Goal: Transaction & Acquisition: Purchase product/service

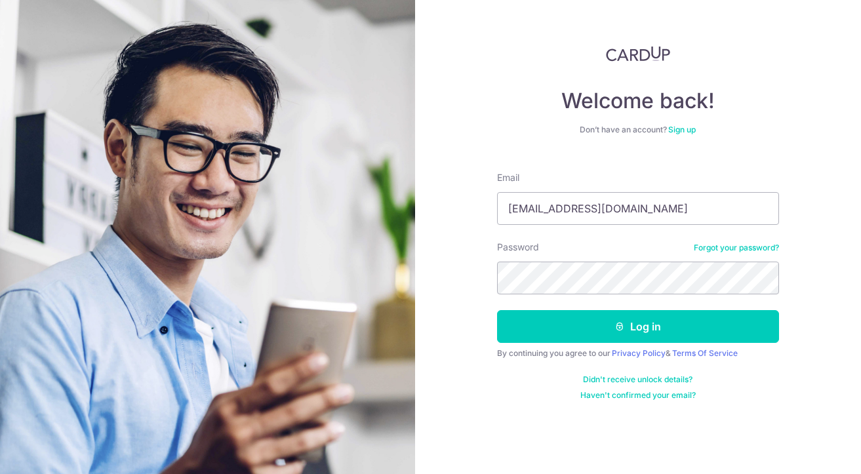
type input "liztran1004@gmail.com"
click at [637, 326] on button "Log in" at bounding box center [638, 326] width 282 height 33
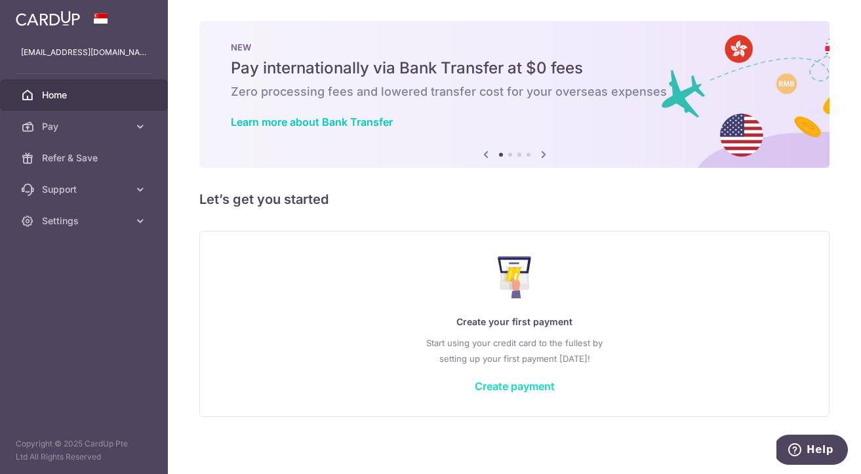
click at [496, 381] on link "Create payment" at bounding box center [515, 386] width 80 height 13
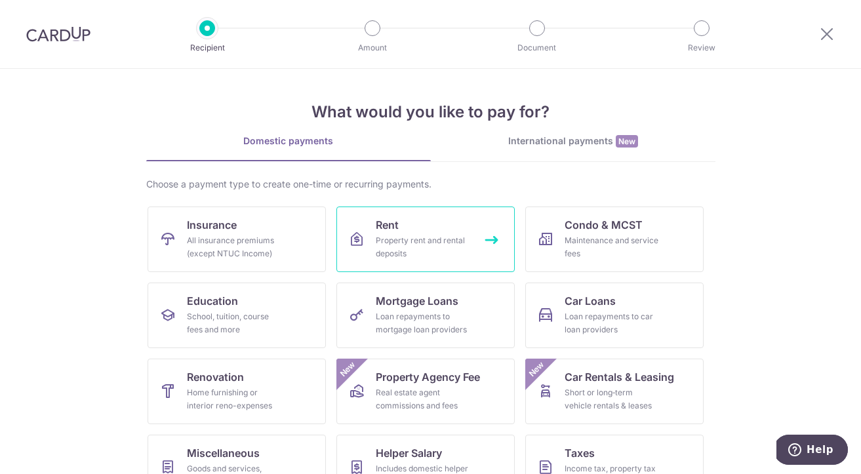
click at [432, 250] on div "Property rent and rental deposits" at bounding box center [423, 247] width 94 height 26
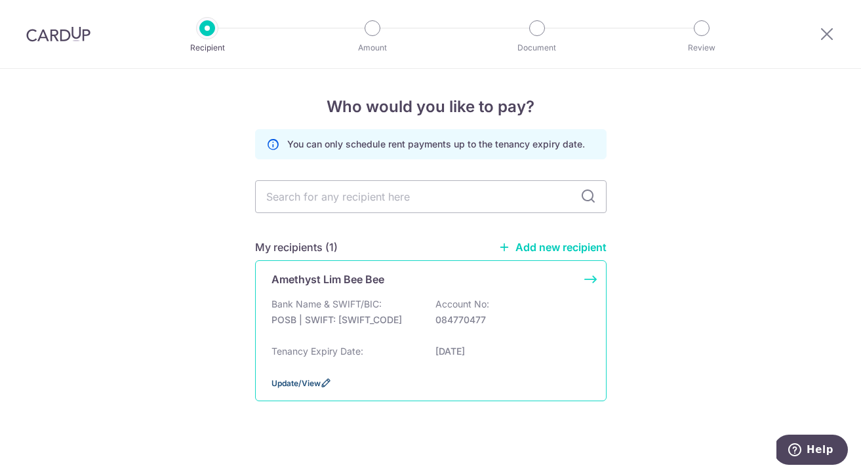
click at [280, 388] on span "Update/View" at bounding box center [295, 383] width 49 height 10
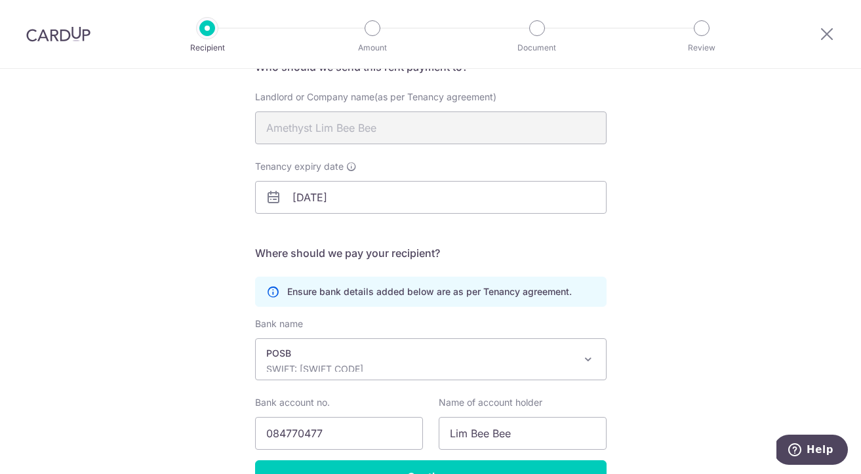
scroll to position [201, 0]
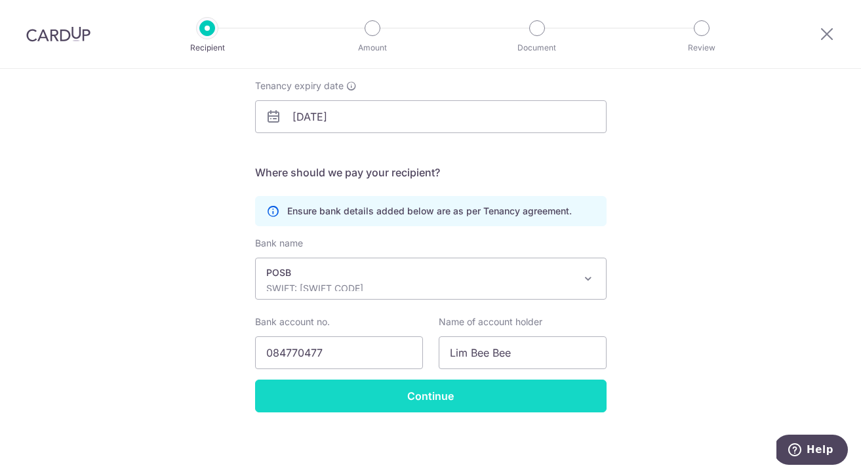
click at [423, 397] on input "Continue" at bounding box center [430, 396] width 351 height 33
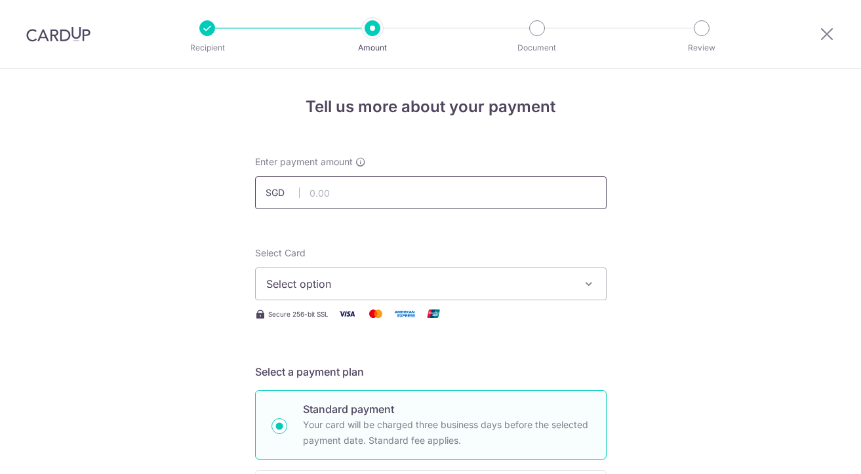
click at [369, 187] on input "text" at bounding box center [430, 192] width 351 height 33
type input "3,000.00"
click at [510, 287] on span "Select option" at bounding box center [418, 284] width 305 height 16
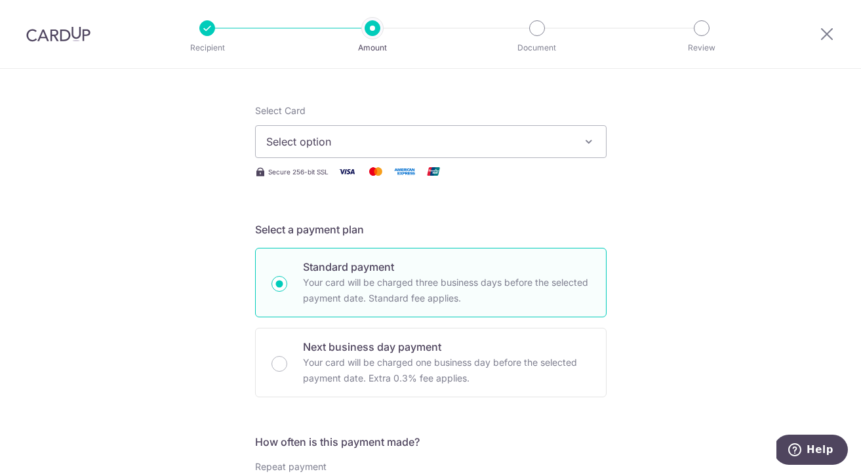
scroll to position [160, 0]
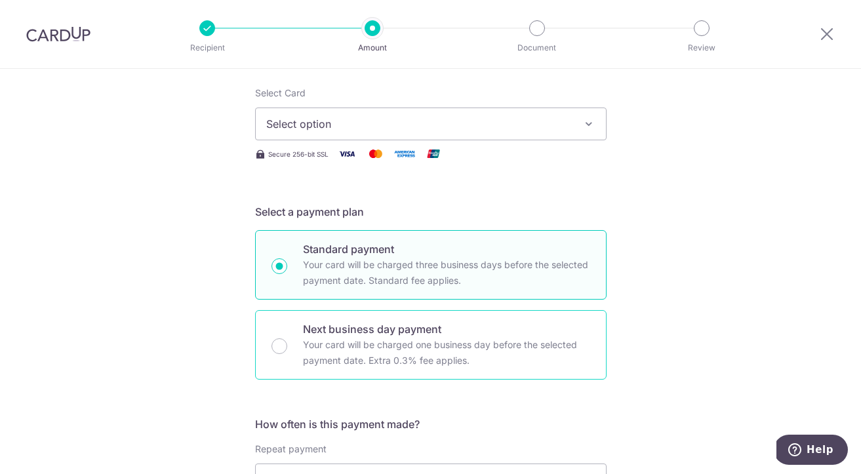
click at [362, 366] on p "Your card will be charged one business day before the selected payment date. Ex…" at bounding box center [446, 352] width 287 height 31
click at [287, 354] on input "Next business day payment Your card will be charged one business day before the…" at bounding box center [279, 346] width 16 height 16
radio input "false"
radio input "true"
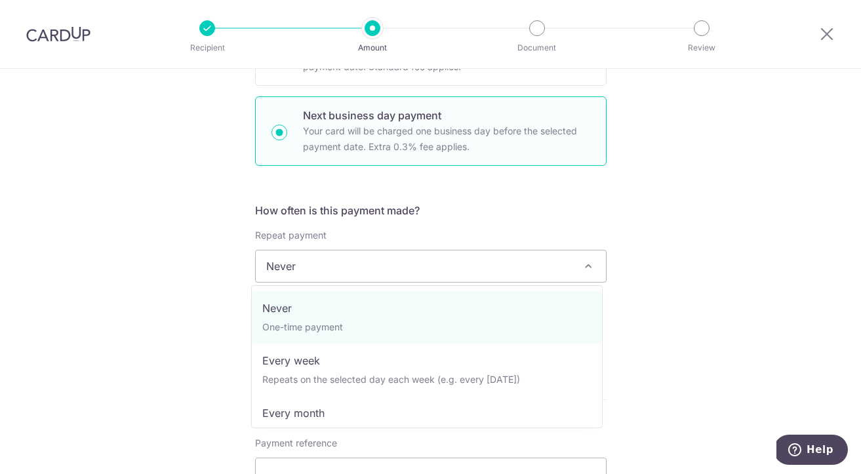
click at [396, 259] on span "Never" at bounding box center [431, 265] width 350 height 31
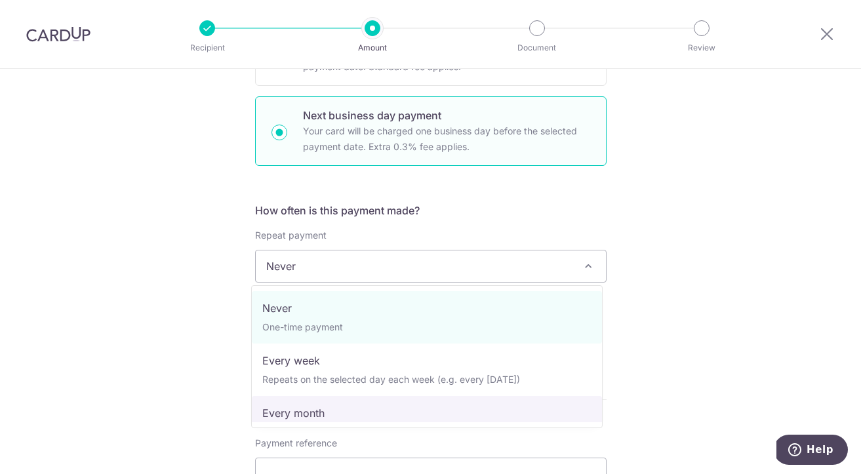
select select "3"
type input "[DATE]"
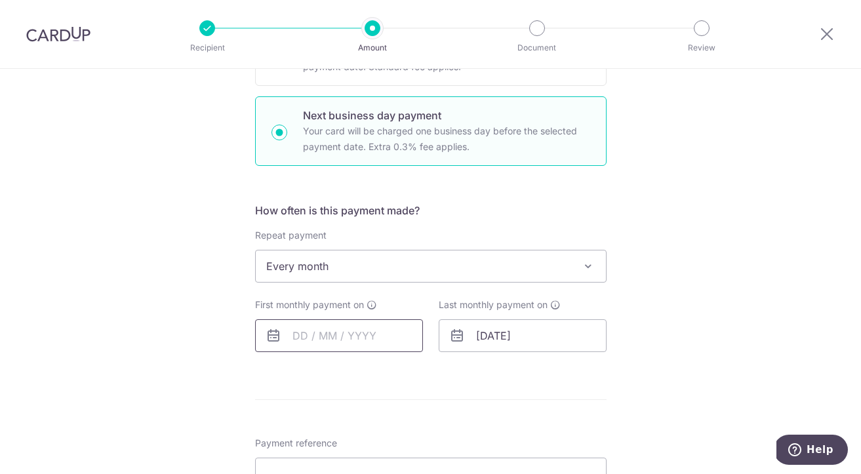
click at [348, 343] on input "text" at bounding box center [339, 335] width 168 height 33
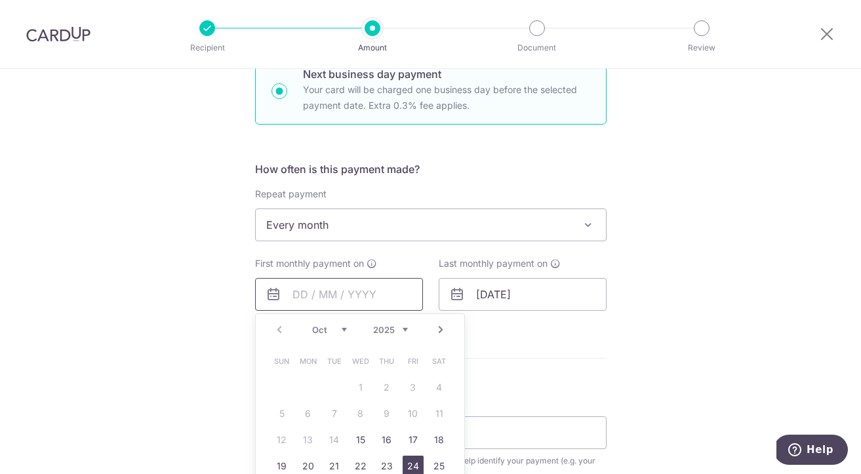
scroll to position [475, 0]
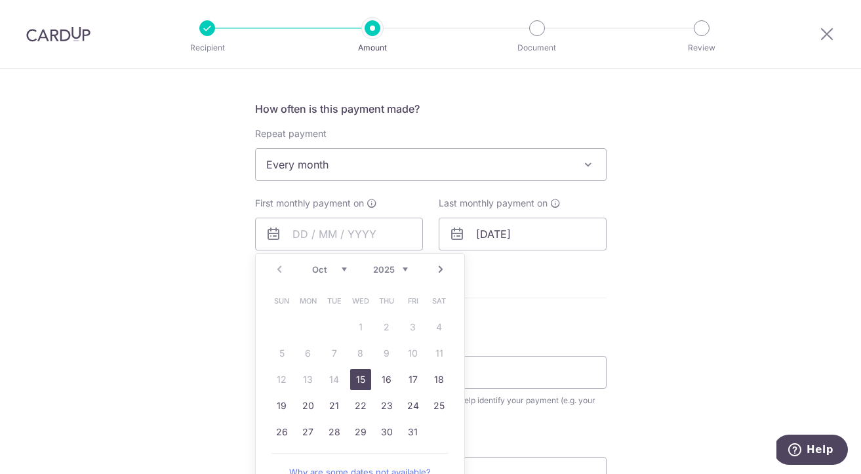
click at [354, 376] on link "15" at bounding box center [360, 379] width 21 height 21
type input "[DATE]"
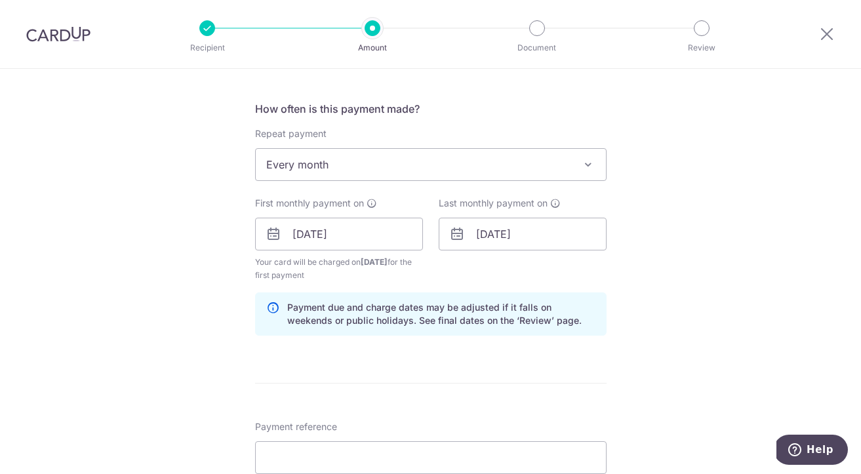
click at [350, 372] on form "Enter payment amount SGD 3,000.00 3000.00 Select Card Select option Add credit …" at bounding box center [430, 264] width 351 height 1168
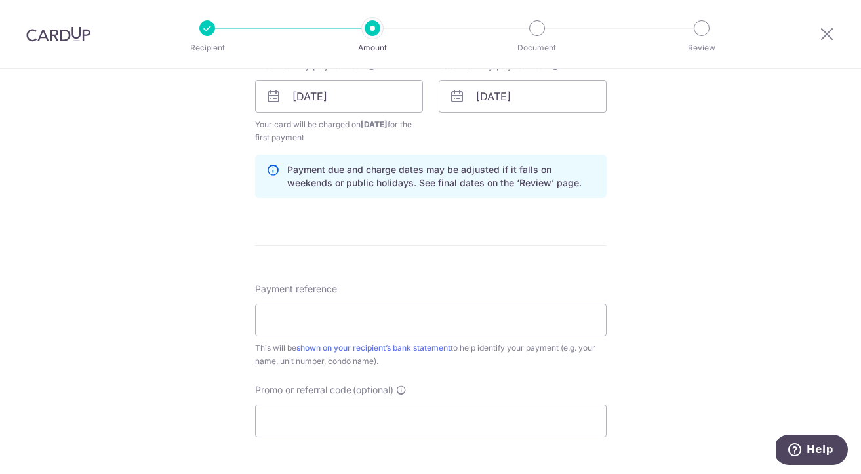
scroll to position [682, 0]
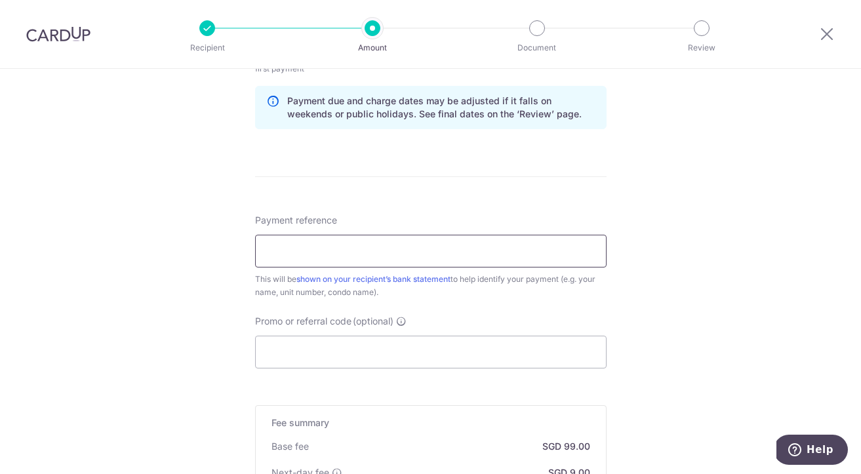
click at [312, 250] on input "Payment reference" at bounding box center [430, 251] width 351 height 33
type input "Rental + Wifi Monthly"
click at [686, 315] on div "Tell us more about your payment Enter payment amount SGD 3,000.00 3000.00 Selec…" at bounding box center [430, 45] width 861 height 1316
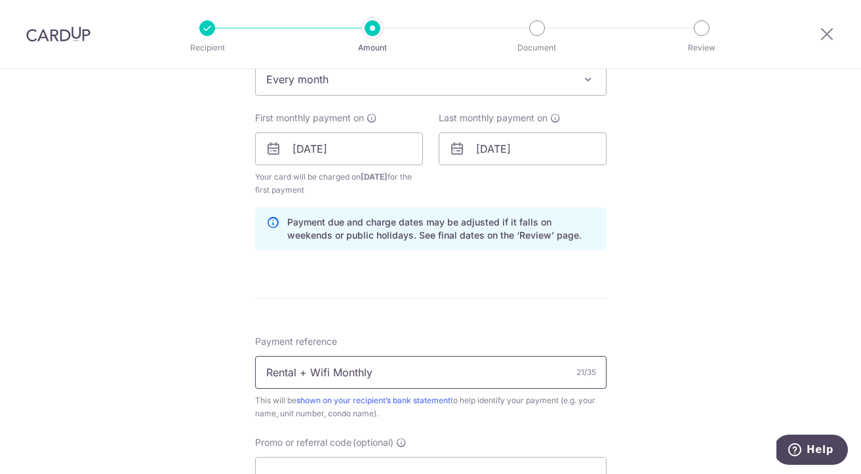
scroll to position [911, 0]
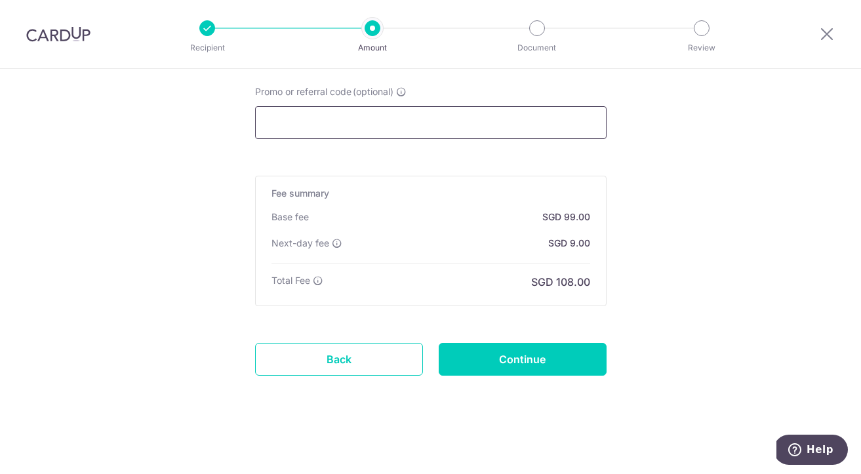
click at [318, 124] on input "Promo or referral code (optional)" at bounding box center [430, 122] width 351 height 33
paste input "OCBC90NV"
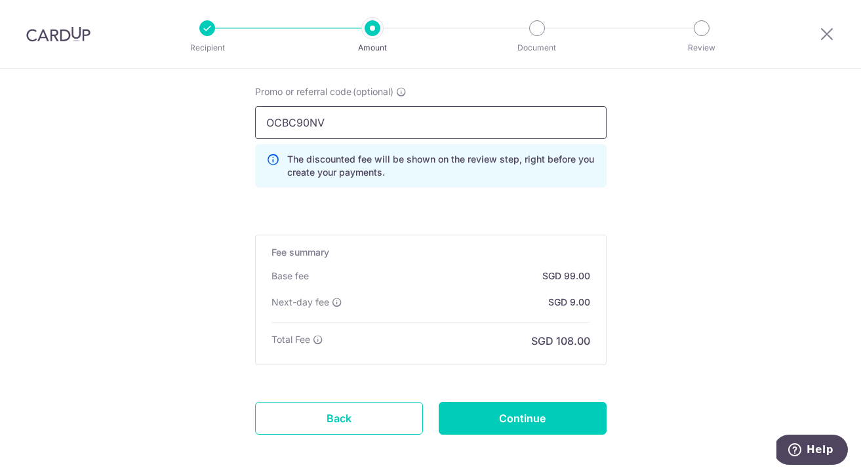
type input "OCBC90NV"
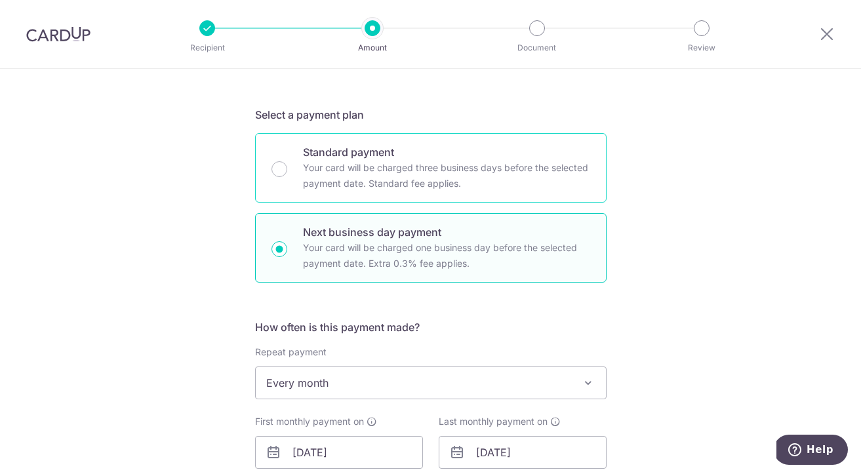
scroll to position [0, 0]
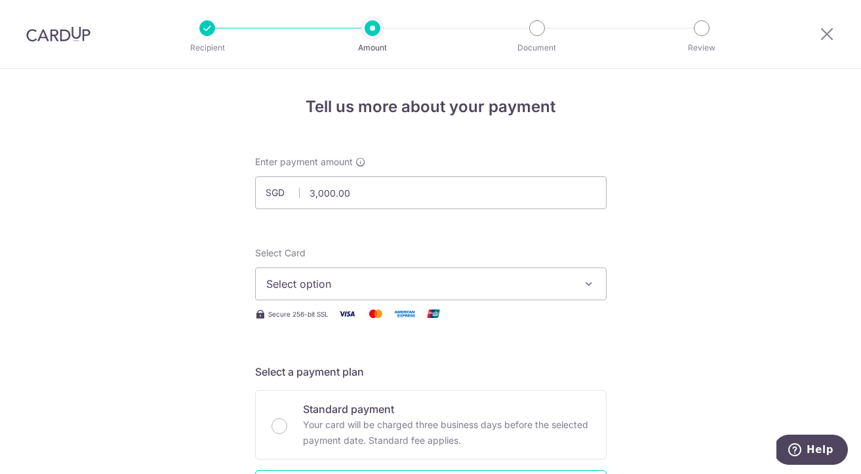
click at [404, 280] on span "Select option" at bounding box center [418, 284] width 305 height 16
click at [395, 318] on span "Add credit card" at bounding box center [442, 320] width 305 height 13
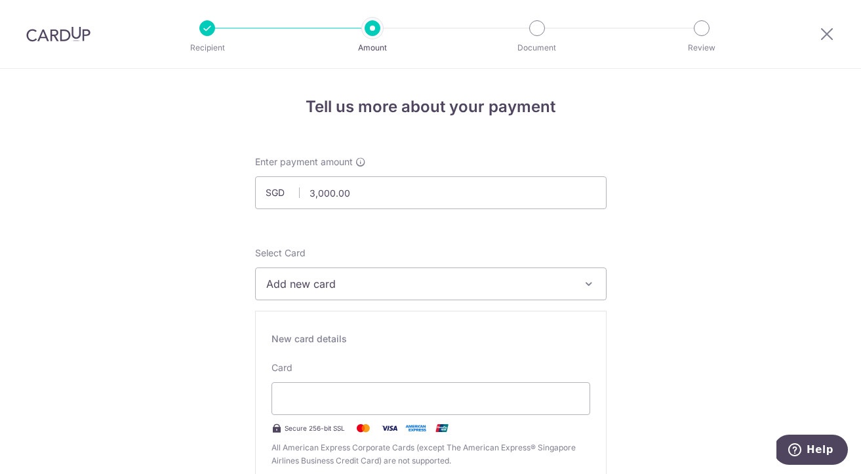
click at [395, 278] on span "Add new card" at bounding box center [418, 284] width 305 height 16
click at [394, 279] on span "Add new card" at bounding box center [418, 284] width 305 height 16
click at [334, 296] on button "Add new card" at bounding box center [430, 283] width 351 height 33
click at [315, 314] on span "Add credit card" at bounding box center [442, 320] width 305 height 13
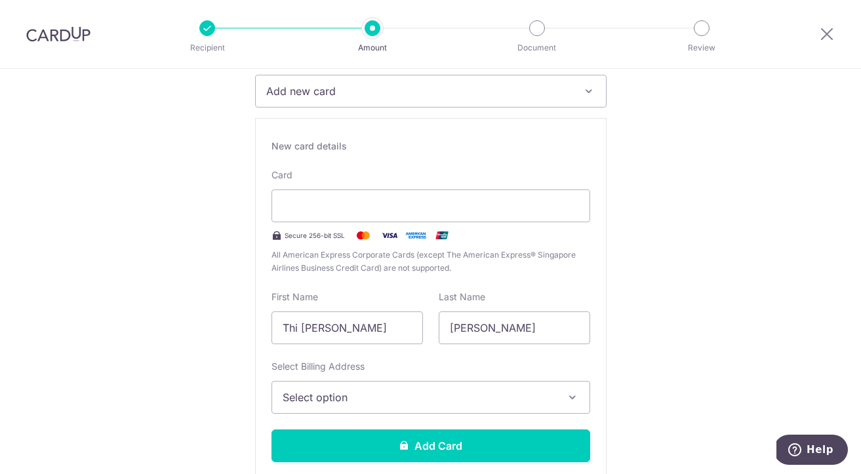
scroll to position [195, 0]
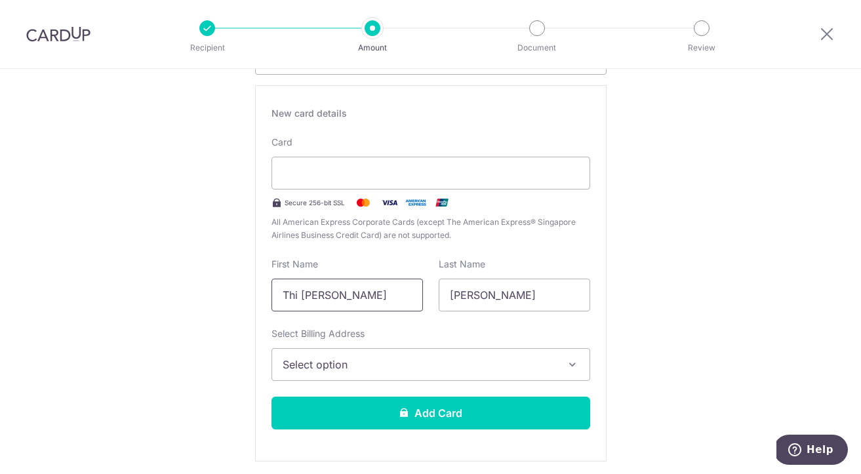
scroll to position [206, 0]
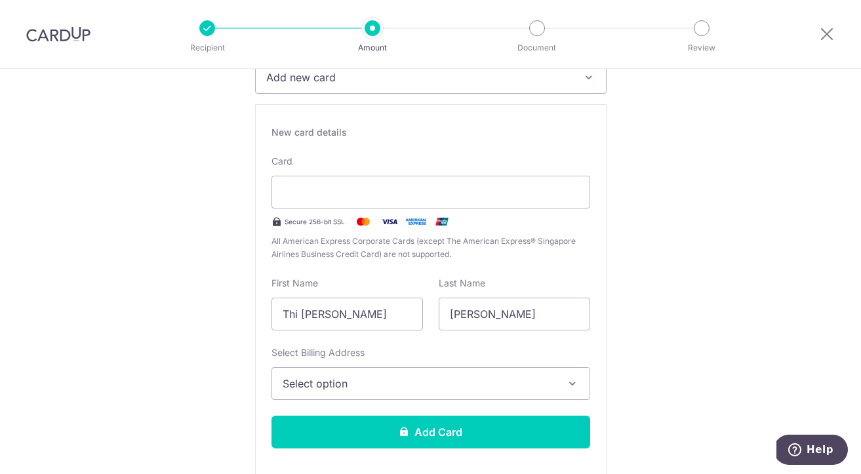
click at [477, 91] on button "Add new card" at bounding box center [430, 77] width 351 height 33
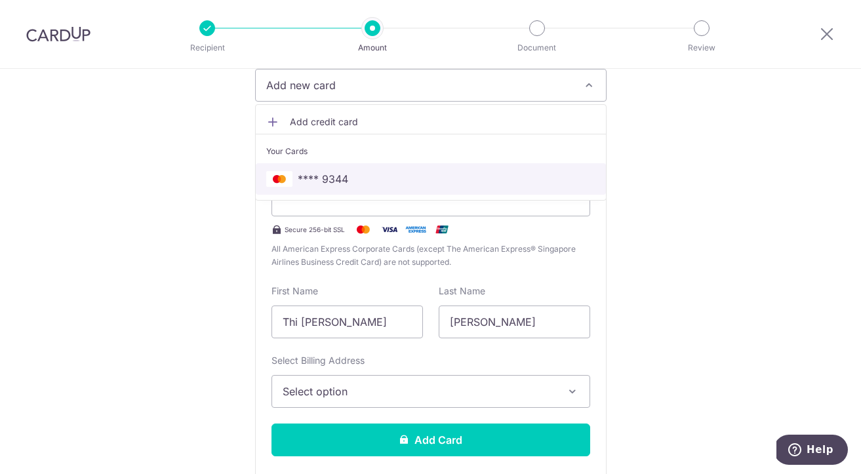
click at [348, 177] on span "**** 9344" at bounding box center [430, 179] width 329 height 16
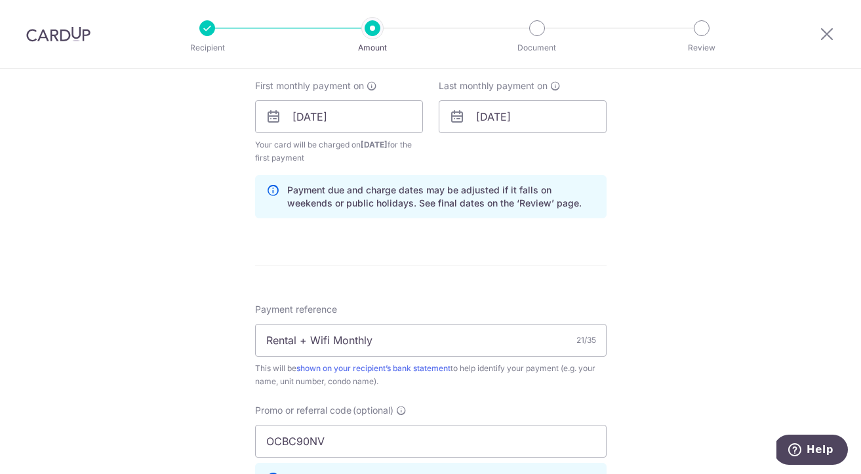
scroll to position [970, 0]
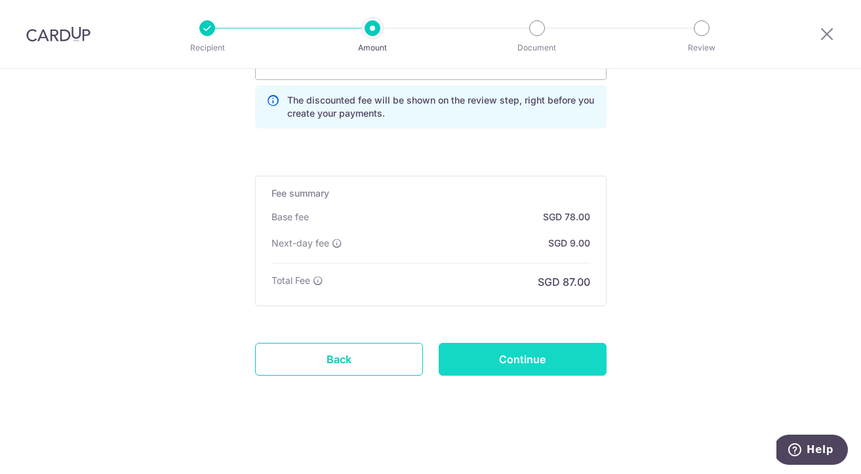
click at [519, 366] on input "Continue" at bounding box center [523, 359] width 168 height 33
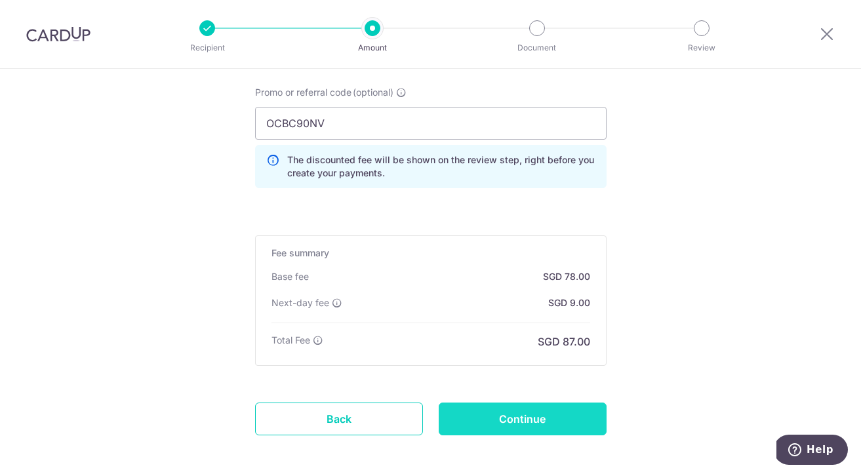
scroll to position [922, 0]
